Goal: Transaction & Acquisition: Purchase product/service

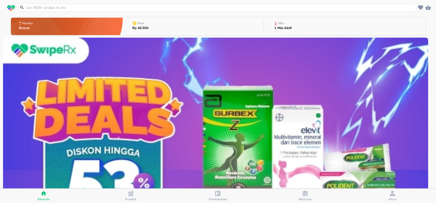
click at [154, 6] on input "text" at bounding box center [220, 7] width 390 height 5
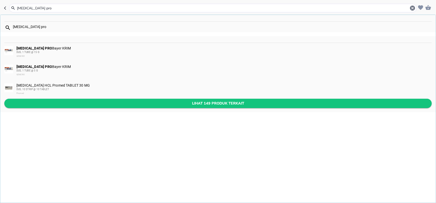
type input "[MEDICAL_DATA] pro"
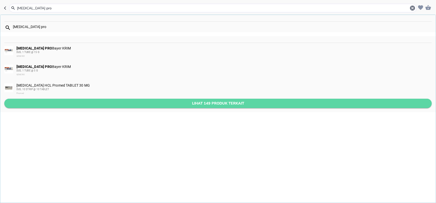
click at [55, 102] on span "Lihat 149 produk terkait" at bounding box center [217, 103] width 419 height 6
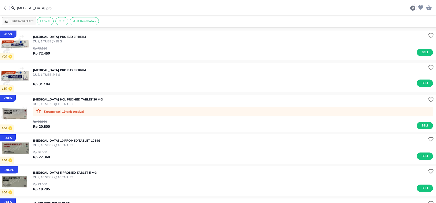
click at [68, 43] on p "DUS, 1 TUBE @ 15 G" at bounding box center [59, 41] width 53 height 5
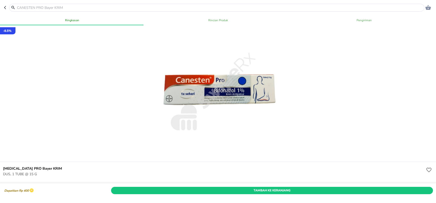
click at [6, 10] on button "button" at bounding box center [6, 8] width 5 height 8
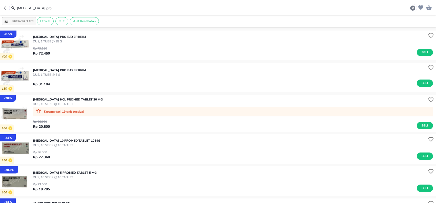
click at [63, 79] on div "Rp 31.104 Beli" at bounding box center [233, 82] width 400 height 10
click at [62, 69] on p "[MEDICAL_DATA] PRO Bayer KRIM" at bounding box center [59, 70] width 53 height 5
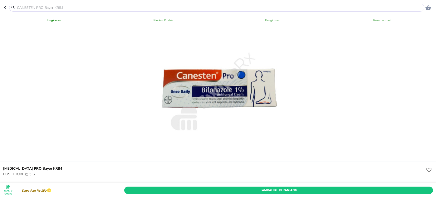
click at [3, 7] on header "0" at bounding box center [218, 7] width 436 height 15
click at [4, 7] on header "0" at bounding box center [218, 7] width 436 height 15
click at [5, 9] on icon "button" at bounding box center [6, 8] width 4 height 4
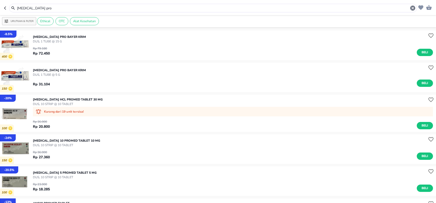
click at [57, 37] on p "[MEDICAL_DATA] PRO Bayer KRIM" at bounding box center [59, 37] width 53 height 5
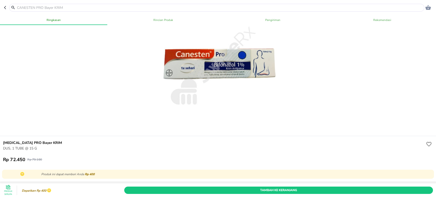
scroll to position [63, 0]
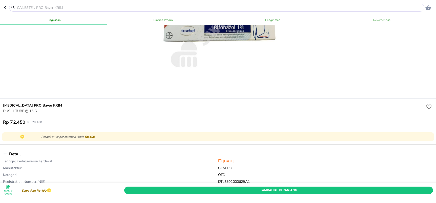
drag, startPoint x: 4, startPoint y: 7, endPoint x: 13, endPoint y: 14, distance: 11.2
click at [4, 7] on icon "button" at bounding box center [6, 8] width 4 height 4
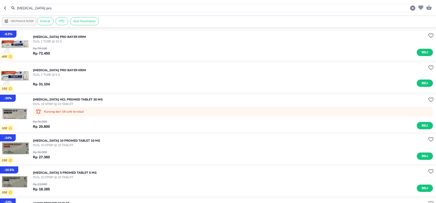
click at [55, 76] on p "DUS, 1 TUBE @ 5 G" at bounding box center [59, 75] width 53 height 5
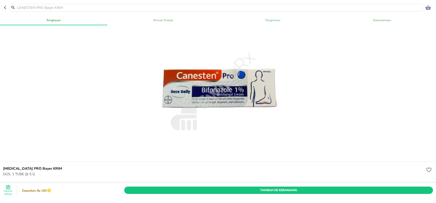
click at [6, 7] on icon "button" at bounding box center [6, 8] width 4 height 4
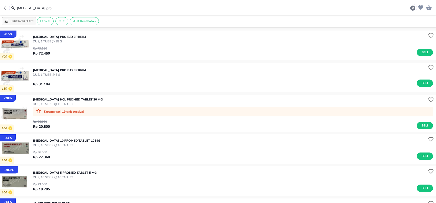
click at [47, 40] on p "DUS, 1 TUBE @ 15 G" at bounding box center [59, 41] width 53 height 5
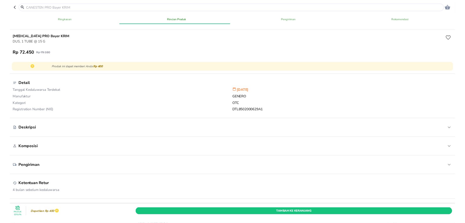
scroll to position [134, 0]
